Goal: Find specific page/section: Find specific page/section

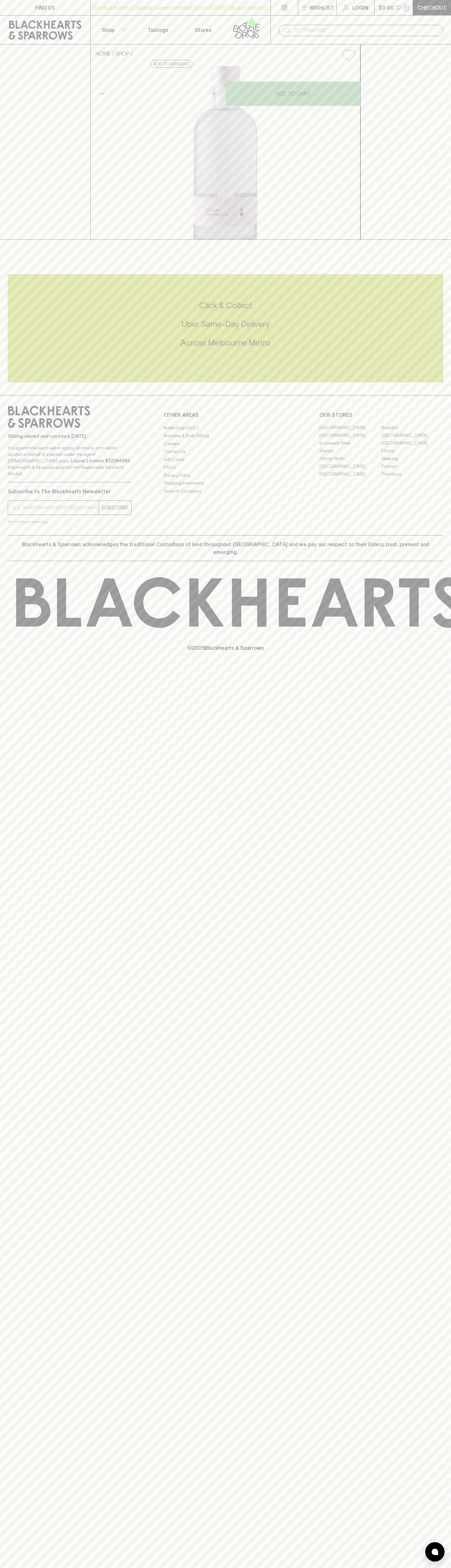
click at [341, 10] on link "Login" at bounding box center [355, 7] width 38 height 15
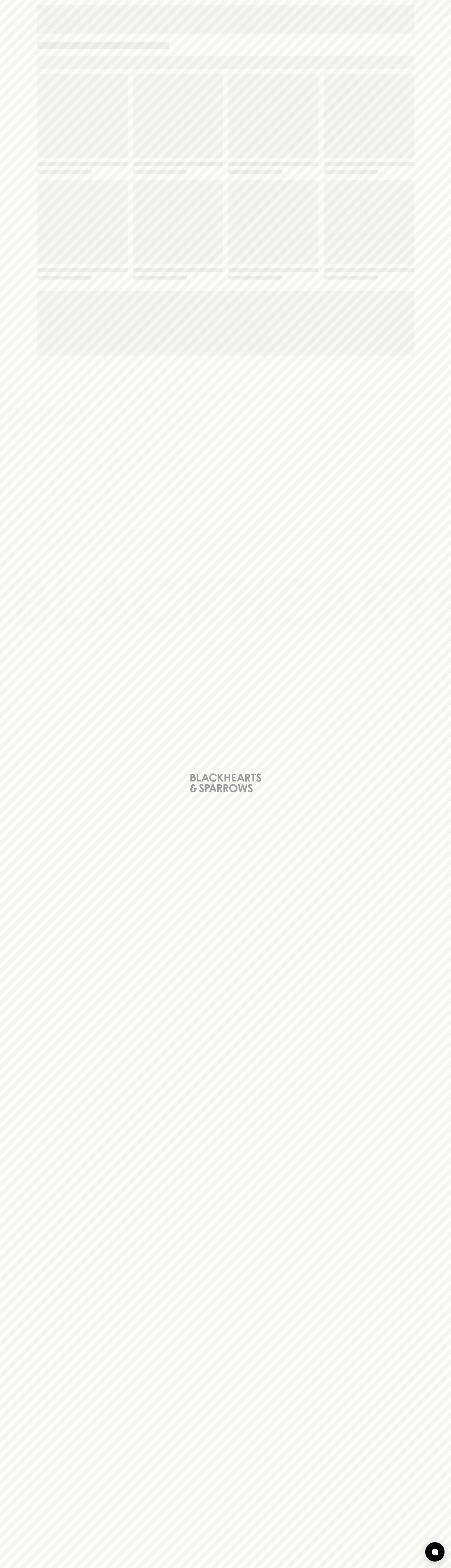
click at [430, 928] on div "Loading" at bounding box center [225, 784] width 451 height 1568
click at [330, 1567] on html "FIND US | No Bad Bottles | Sibling Owned and Run Since 2006 | No Bad Bottles | …" at bounding box center [225, 784] width 451 height 1568
click at [22, 327] on div "Loading" at bounding box center [225, 784] width 451 height 1568
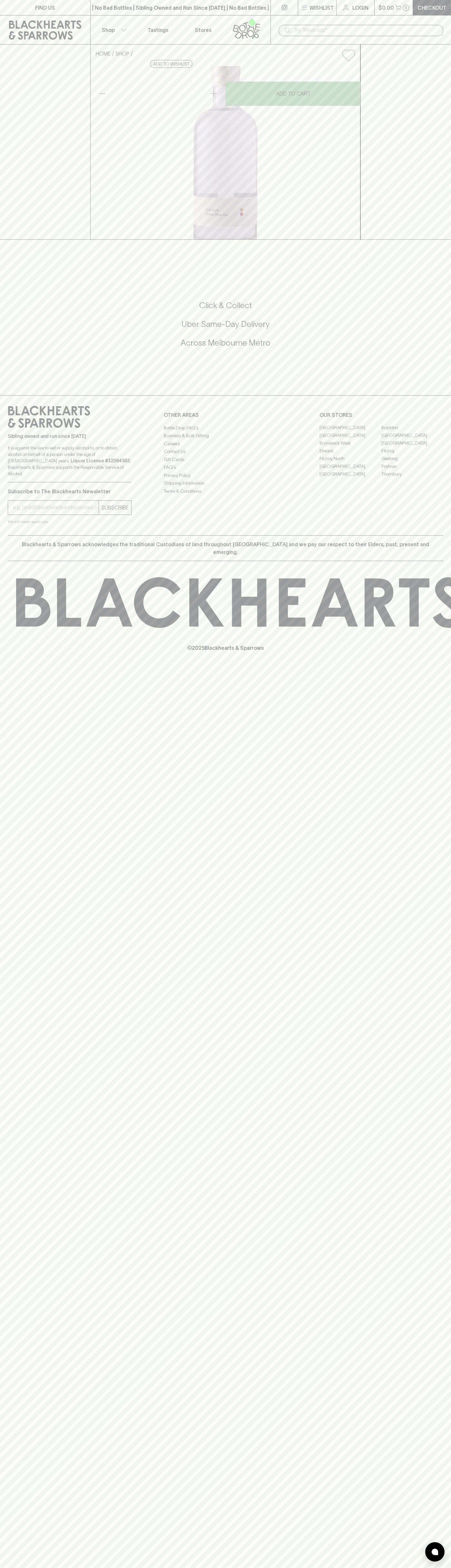
click at [350, 432] on link "[GEOGRAPHIC_DATA]" at bounding box center [351, 427] width 62 height 7
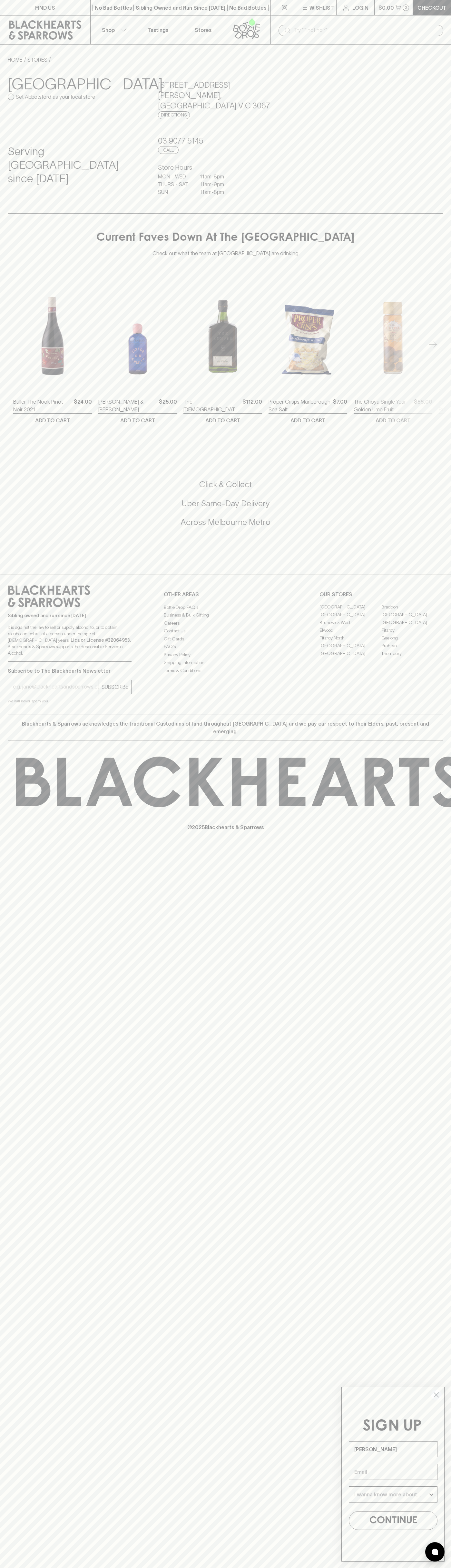
type input "[PERSON_NAME]"
